Goal: Answer question/provide support: Share knowledge or assist other users

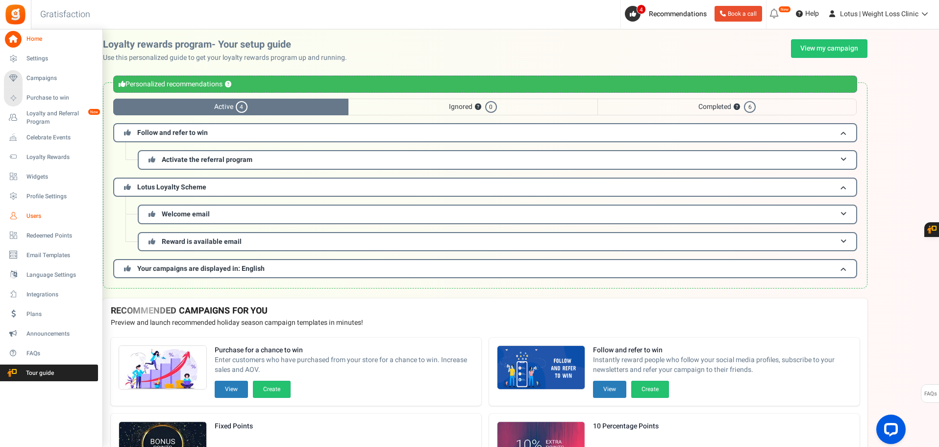
click at [32, 214] on span "Users" at bounding box center [60, 216] width 69 height 8
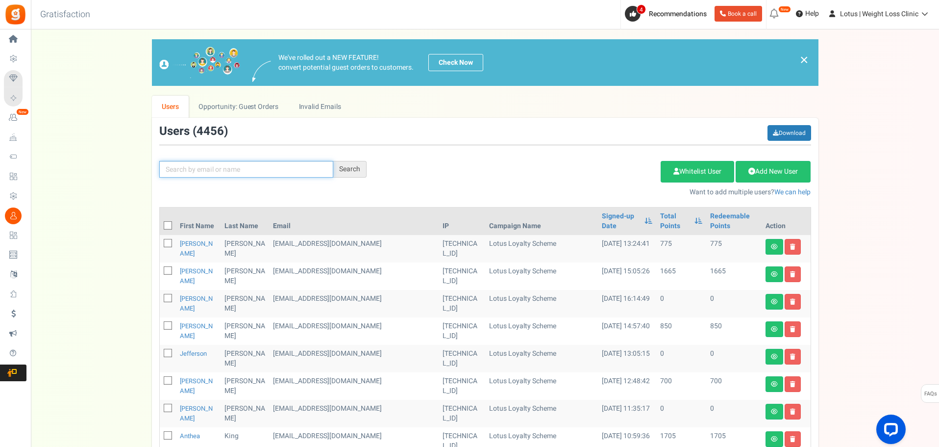
click at [181, 166] on input "text" at bounding box center [246, 169] width 174 height 17
type input "[PERSON_NAME]"
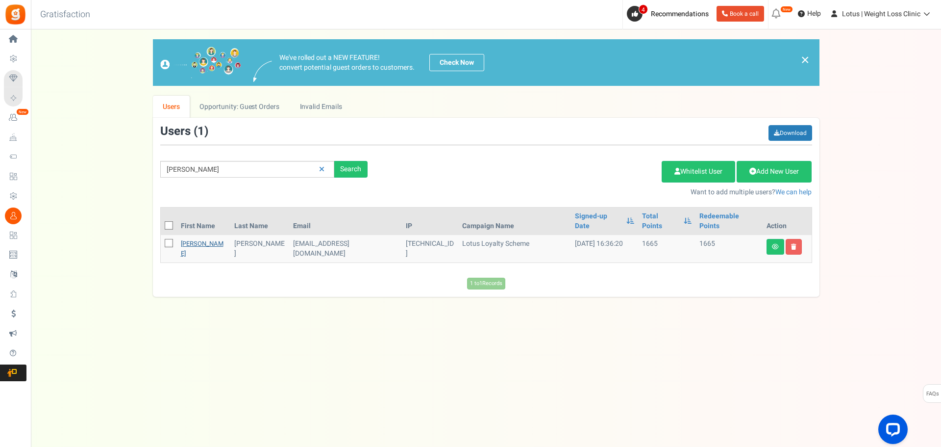
click at [189, 239] on link "[PERSON_NAME]" at bounding box center [202, 248] width 43 height 19
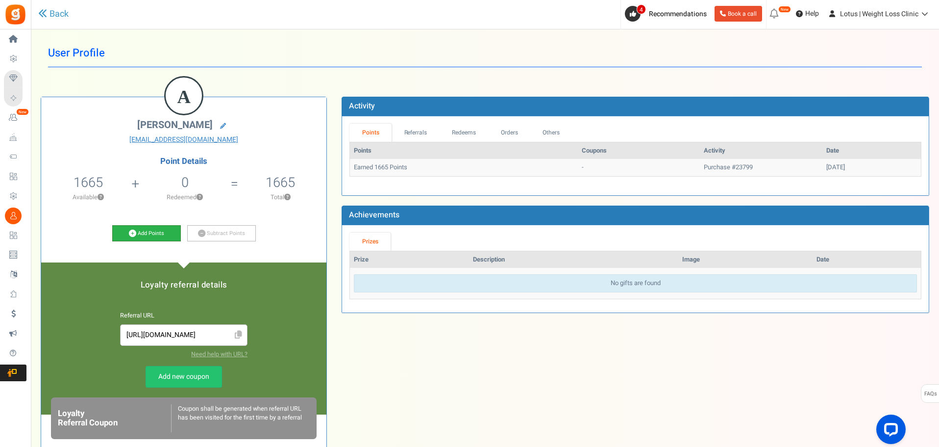
click at [157, 232] on link "Add Points" at bounding box center [146, 233] width 69 height 17
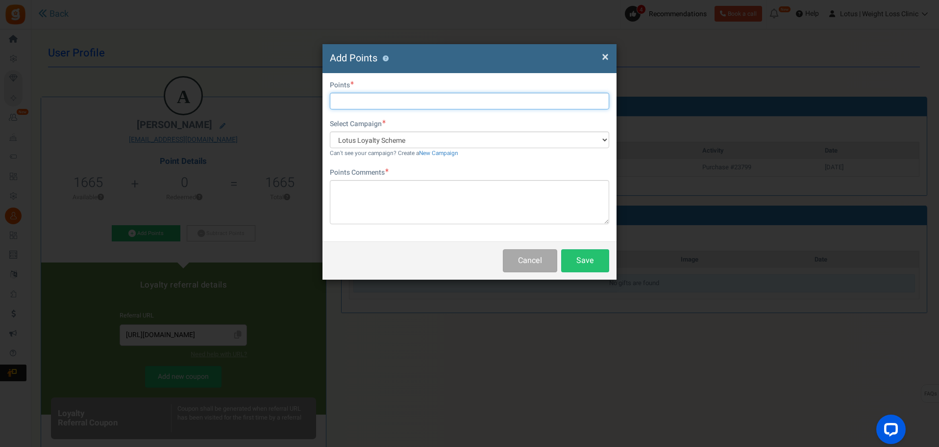
click at [373, 102] on input "text" at bounding box center [469, 101] width 279 height 17
type input "2000"
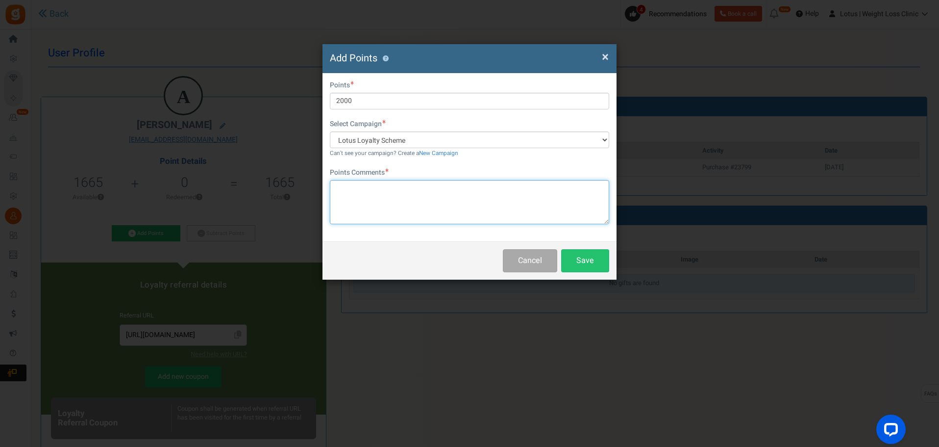
click at [431, 200] on textarea at bounding box center [469, 202] width 279 height 44
type textarea "discount code didnt work initially"
click at [584, 259] on button "Save" at bounding box center [585, 260] width 48 height 23
